Goal: Task Accomplishment & Management: Manage account settings

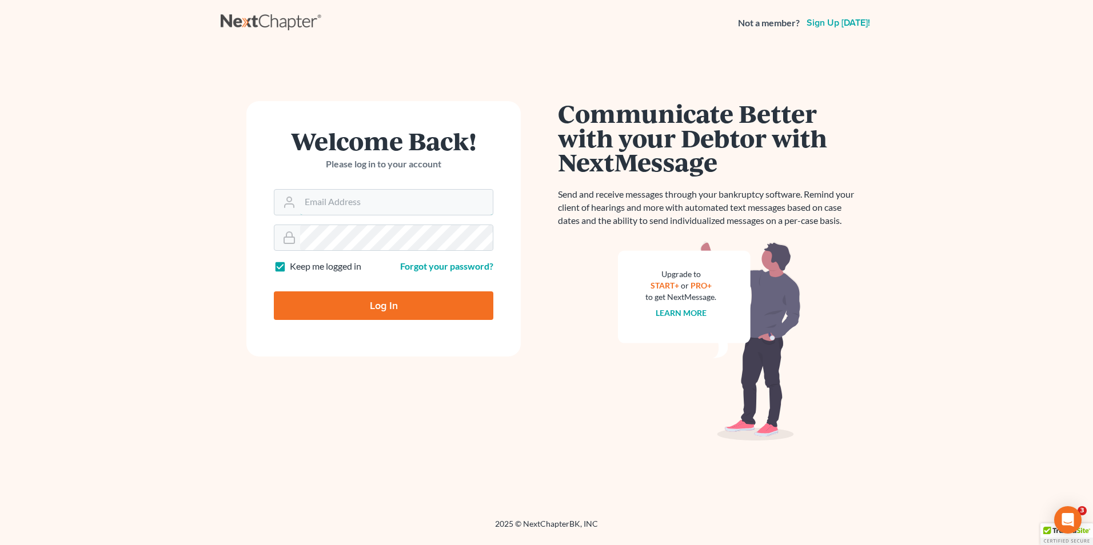
type input "[PERSON_NAME][EMAIL_ADDRESS][PERSON_NAME][DOMAIN_NAME]"
click at [382, 308] on input "Log In" at bounding box center [383, 305] width 219 height 29
type input "Thinking..."
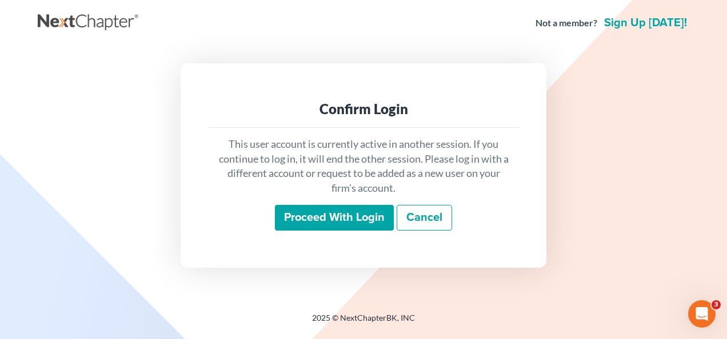
click at [331, 218] on input "Proceed with login" at bounding box center [334, 218] width 119 height 26
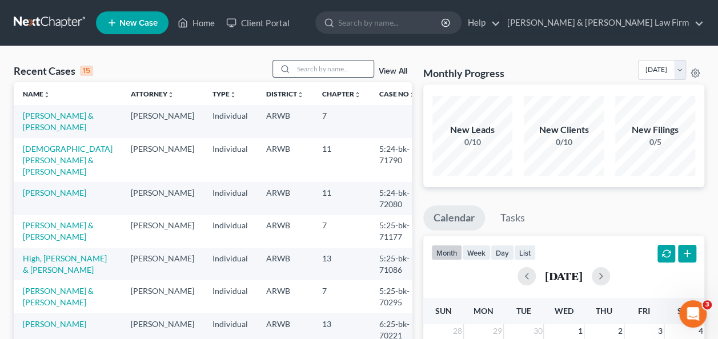
click at [313, 64] on input "search" at bounding box center [334, 69] width 80 height 17
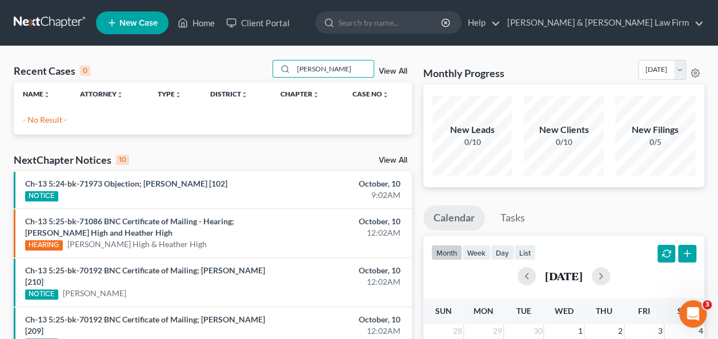
type input "ennis"
click at [394, 71] on link "View All" at bounding box center [393, 71] width 29 height 8
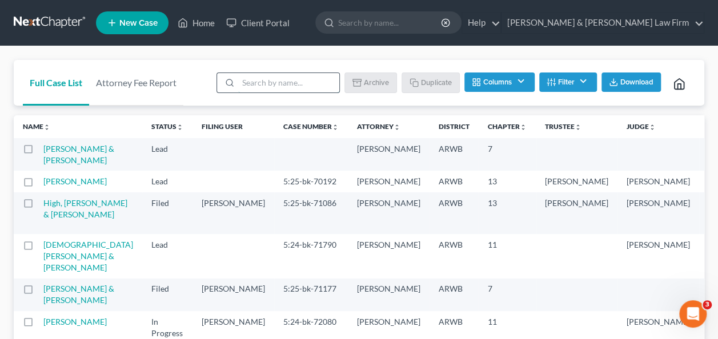
click at [247, 83] on input "search" at bounding box center [288, 82] width 101 height 19
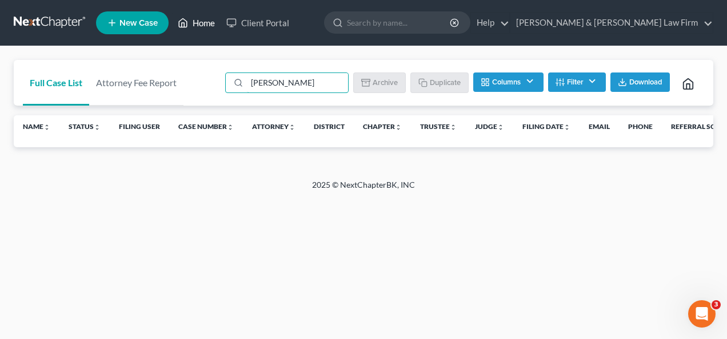
type input "ennis"
click at [207, 22] on link "Home" at bounding box center [196, 23] width 49 height 21
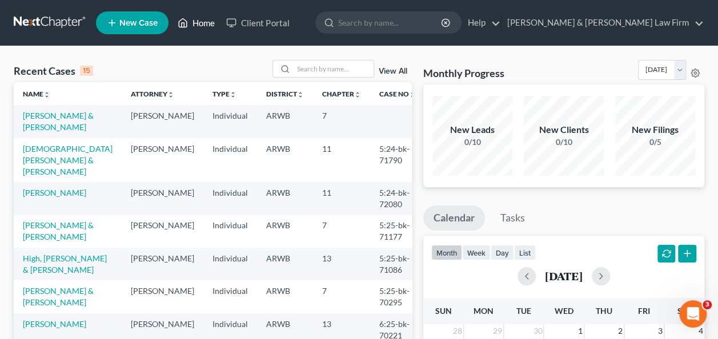
click at [199, 23] on link "Home" at bounding box center [196, 23] width 49 height 21
click at [122, 25] on link "New Case" at bounding box center [132, 22] width 73 height 23
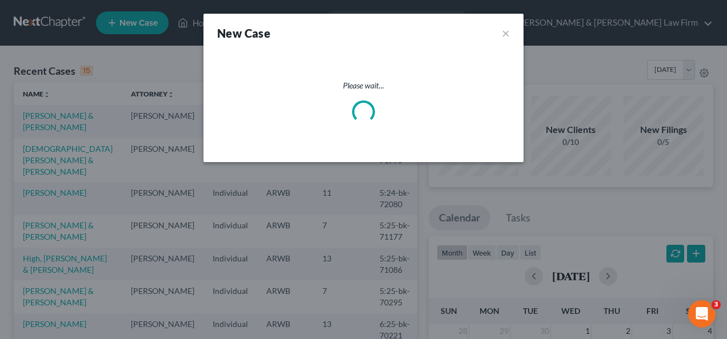
select select "6"
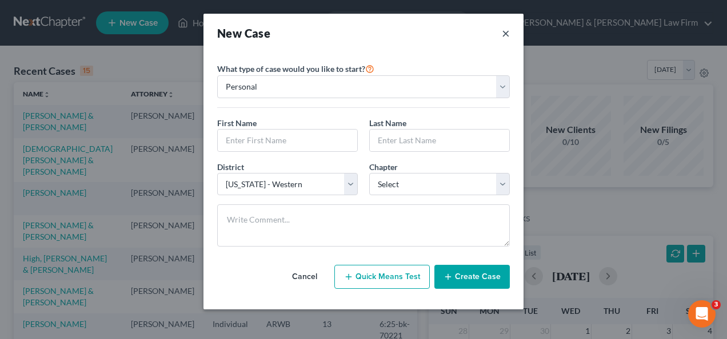
click at [509, 31] on button "×" at bounding box center [506, 33] width 8 height 16
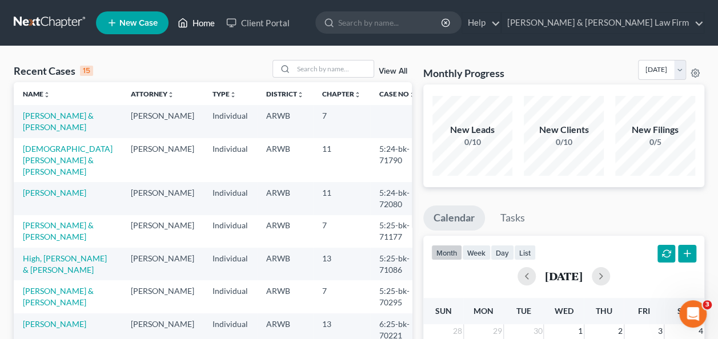
click at [201, 23] on link "Home" at bounding box center [196, 23] width 49 height 21
click at [261, 23] on link "Client Portal" at bounding box center [258, 23] width 74 height 21
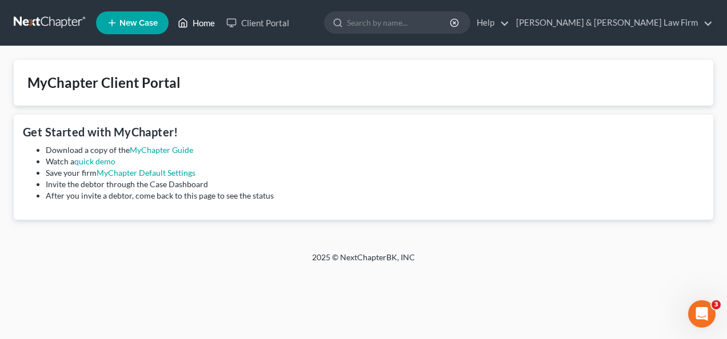
click at [203, 26] on link "Home" at bounding box center [196, 23] width 49 height 21
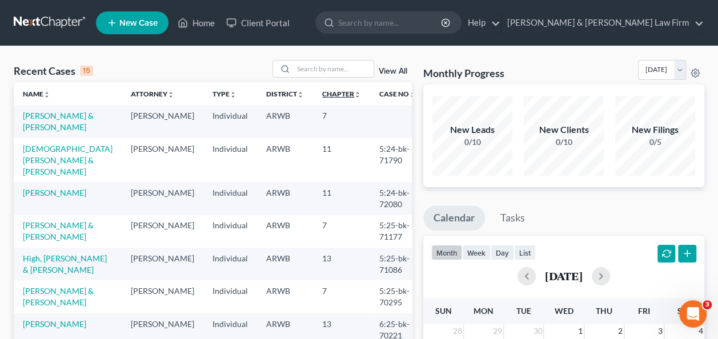
click at [354, 95] on icon "unfold_more" at bounding box center [357, 94] width 7 height 7
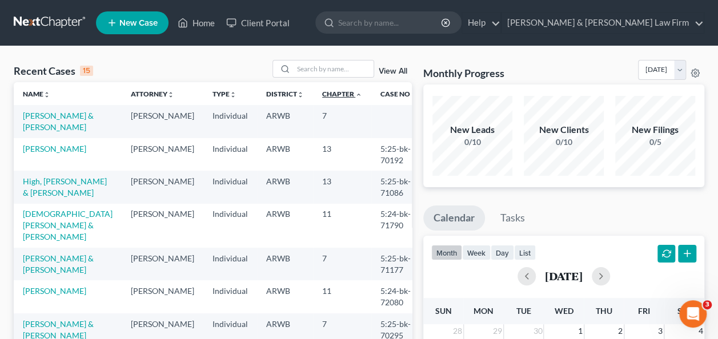
click at [355, 93] on icon "expand_less" at bounding box center [358, 94] width 7 height 7
click at [355, 94] on icon "expand_more" at bounding box center [358, 94] width 7 height 7
click at [355, 94] on icon "expand_less" at bounding box center [358, 94] width 7 height 7
click at [443, 25] on input "search" at bounding box center [390, 22] width 105 height 21
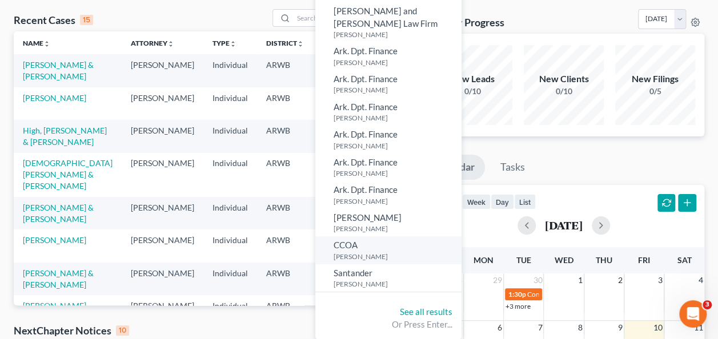
scroll to position [114, 0]
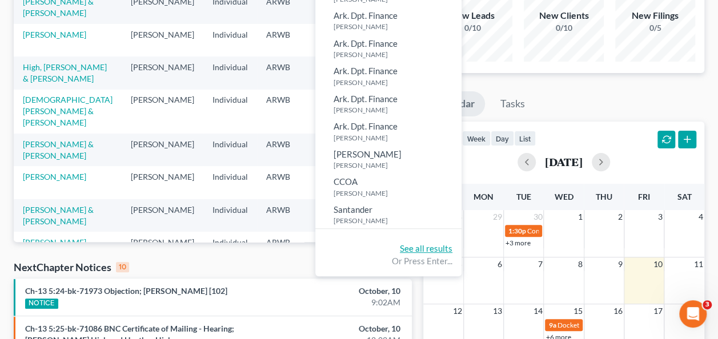
type input "ennis"
click at [453, 243] on link "See all results" at bounding box center [426, 248] width 53 height 10
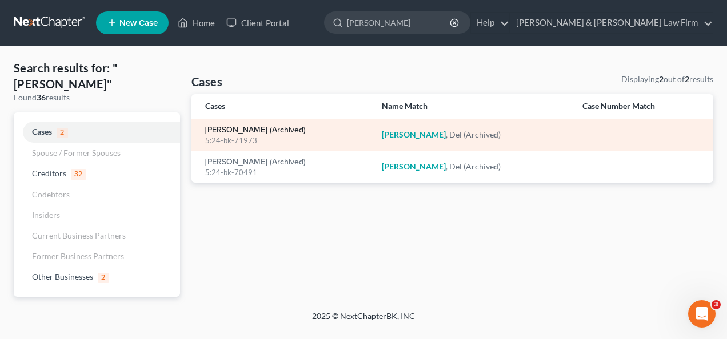
click at [218, 133] on link "Ennis, Del (Archived)" at bounding box center [255, 130] width 101 height 8
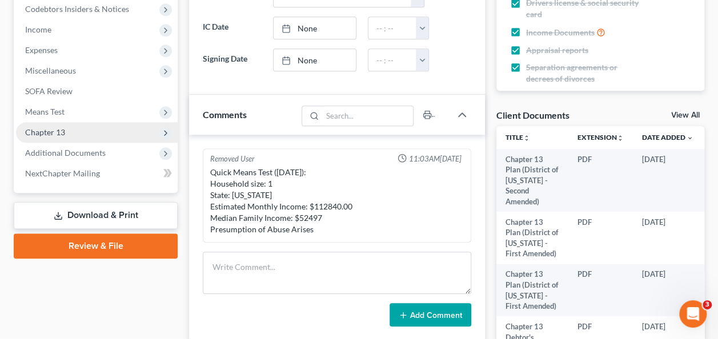
scroll to position [286, 0]
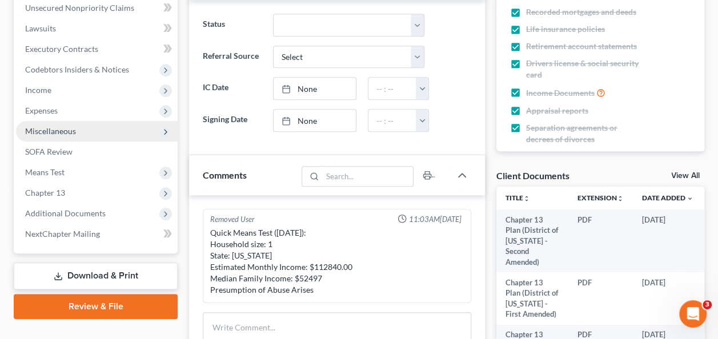
click at [60, 134] on span "Miscellaneous" at bounding box center [50, 131] width 51 height 10
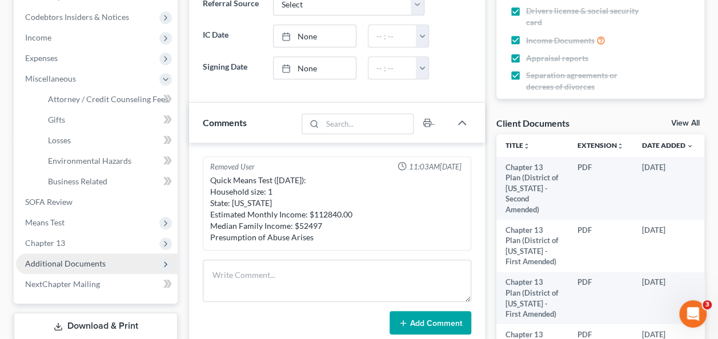
scroll to position [400, 0]
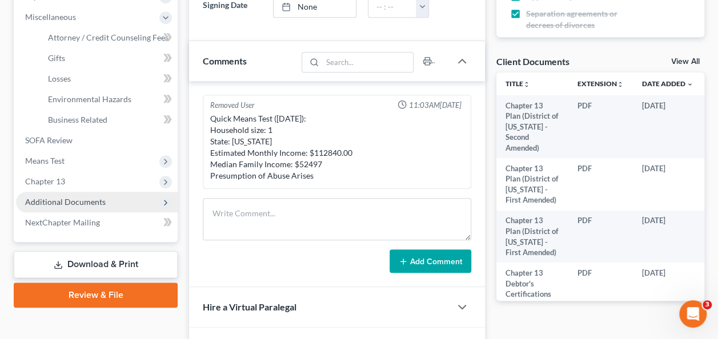
click at [63, 205] on span "Additional Documents" at bounding box center [65, 202] width 81 height 10
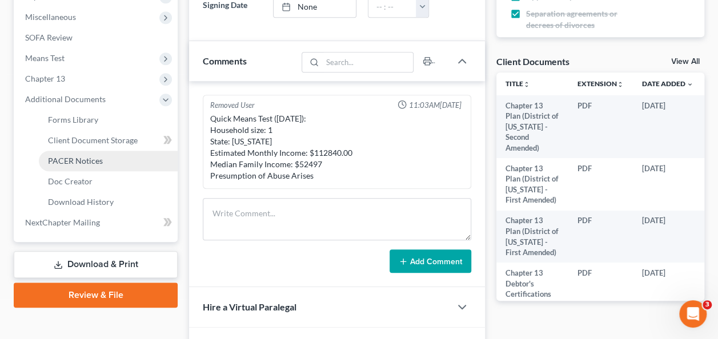
click at [86, 161] on span "PACER Notices" at bounding box center [75, 161] width 55 height 10
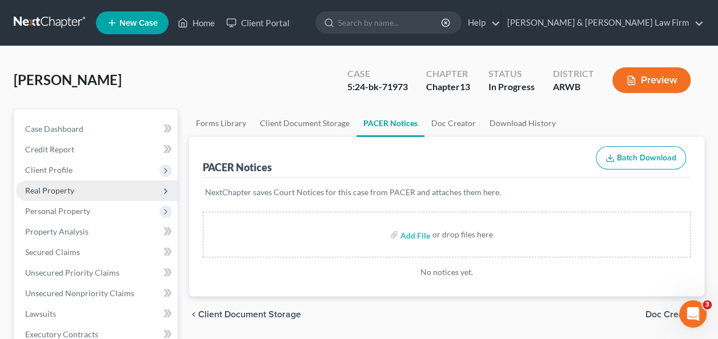
click at [48, 194] on span "Real Property" at bounding box center [49, 191] width 49 height 10
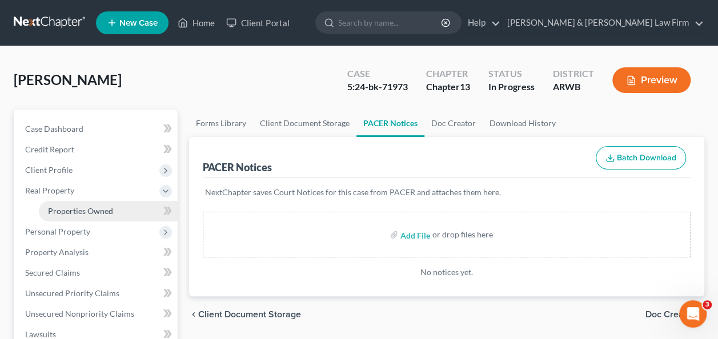
click at [85, 213] on span "Properties Owned" at bounding box center [80, 211] width 65 height 10
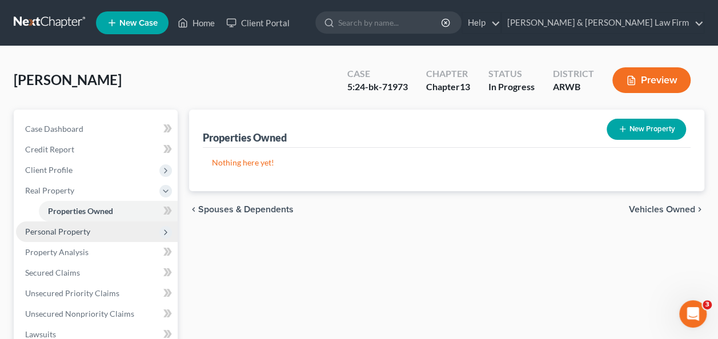
click at [63, 229] on span "Personal Property" at bounding box center [57, 232] width 65 height 10
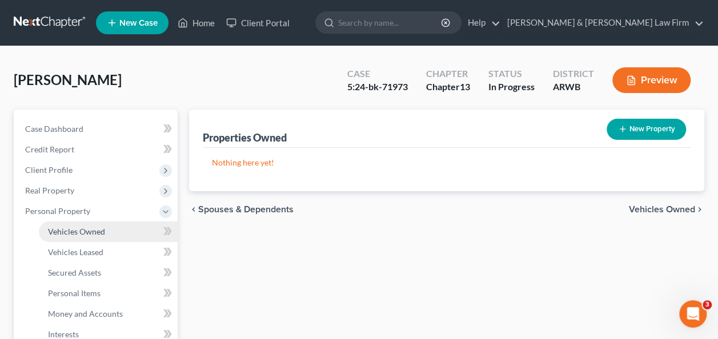
click at [74, 230] on span "Vehicles Owned" at bounding box center [76, 232] width 57 height 10
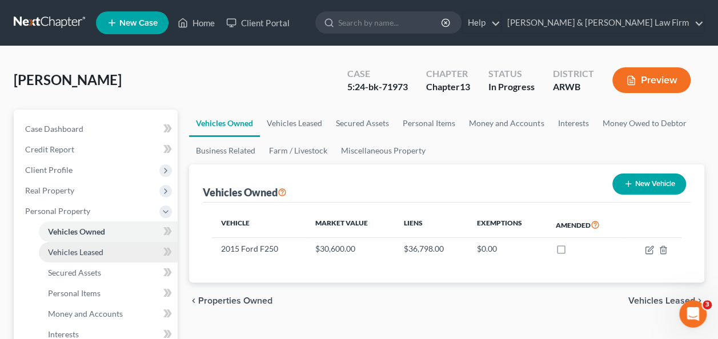
click at [79, 257] on link "Vehicles Leased" at bounding box center [108, 252] width 139 height 21
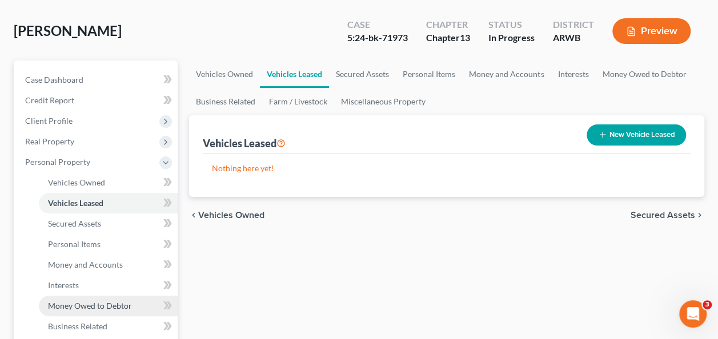
scroll to position [114, 0]
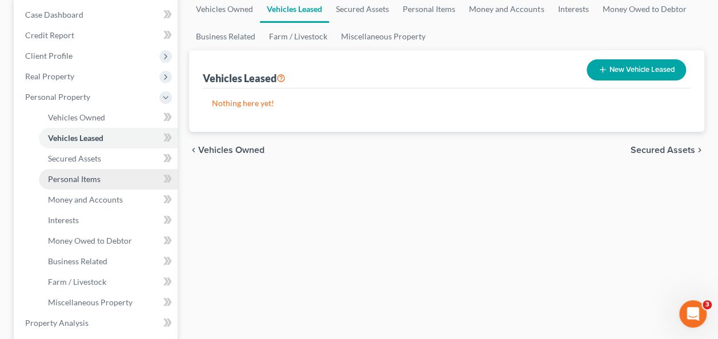
click at [85, 181] on span "Personal Items" at bounding box center [74, 179] width 53 height 10
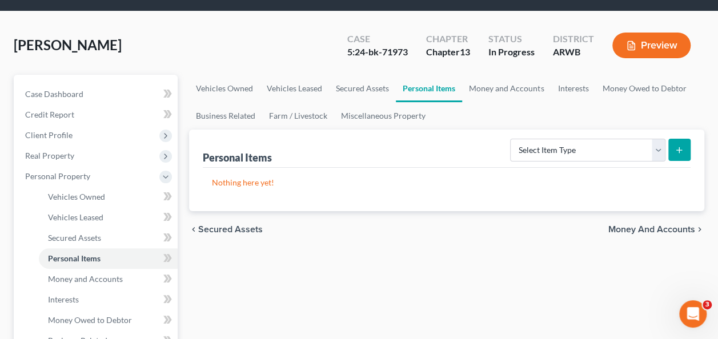
scroll to position [114, 0]
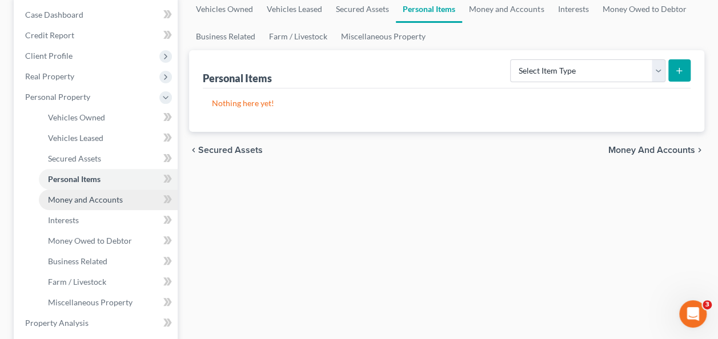
click at [87, 203] on span "Money and Accounts" at bounding box center [85, 200] width 75 height 10
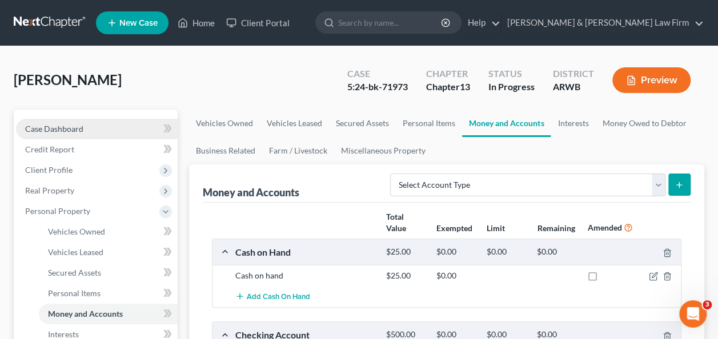
click at [61, 134] on link "Case Dashboard" at bounding box center [97, 129] width 162 height 21
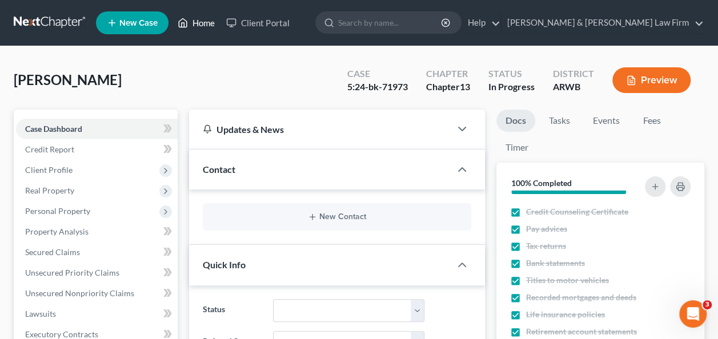
click at [203, 17] on link "Home" at bounding box center [196, 23] width 49 height 21
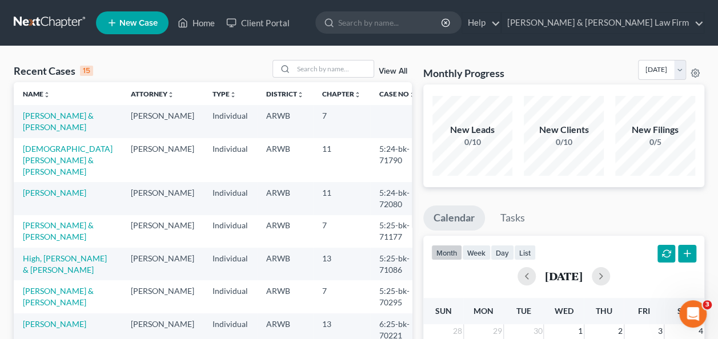
click at [388, 72] on link "View All" at bounding box center [393, 71] width 29 height 8
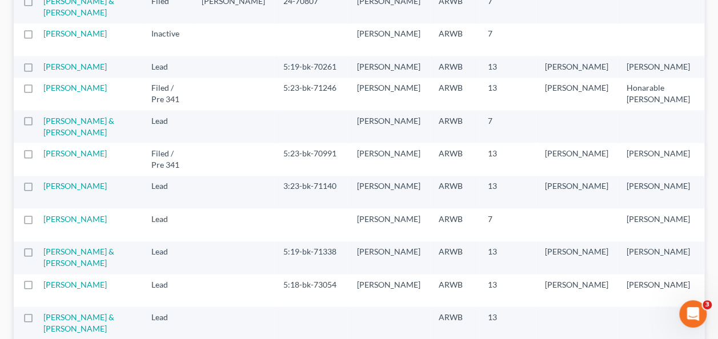
scroll to position [800, 0]
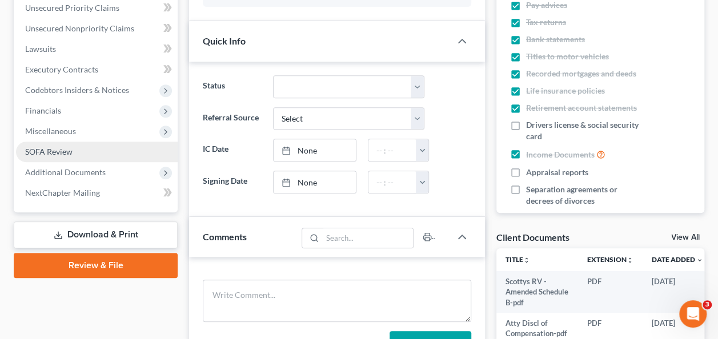
scroll to position [171, 0]
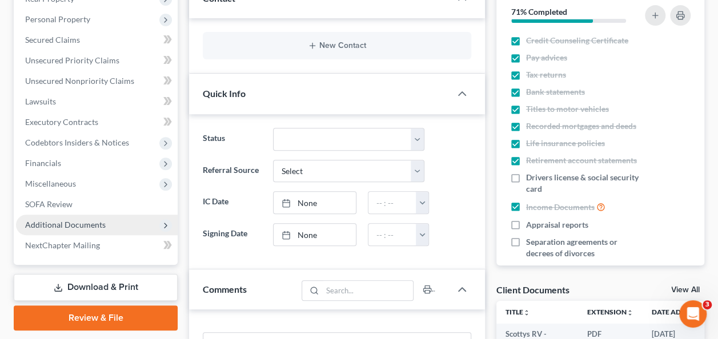
click at [61, 225] on span "Additional Documents" at bounding box center [65, 225] width 81 height 10
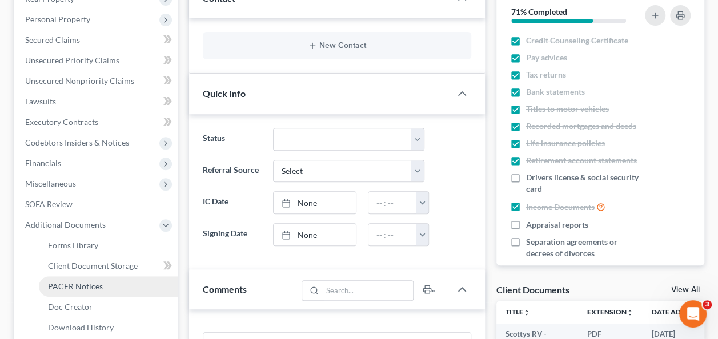
click at [90, 280] on link "PACER Notices" at bounding box center [108, 287] width 139 height 21
